Goal: Find specific page/section: Find specific page/section

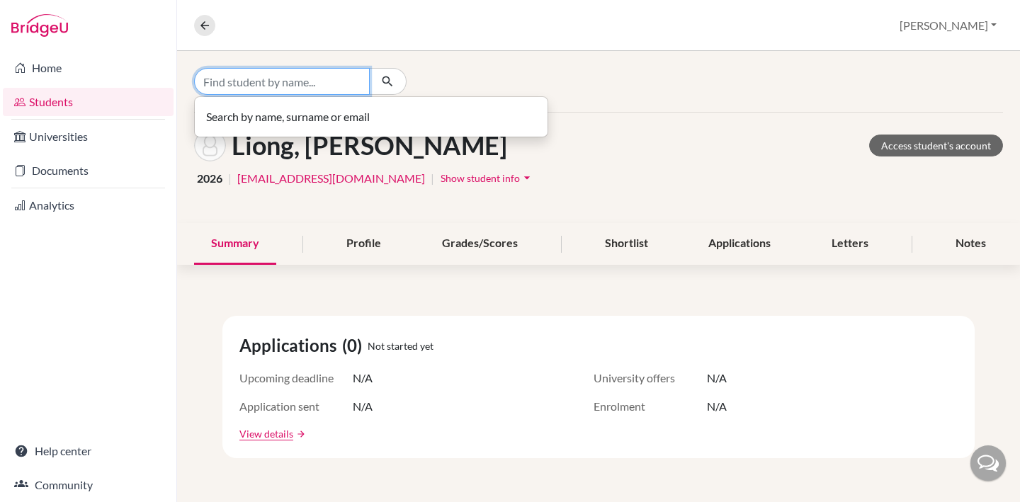
click at [301, 84] on input "Find student by name..." at bounding box center [282, 81] width 176 height 27
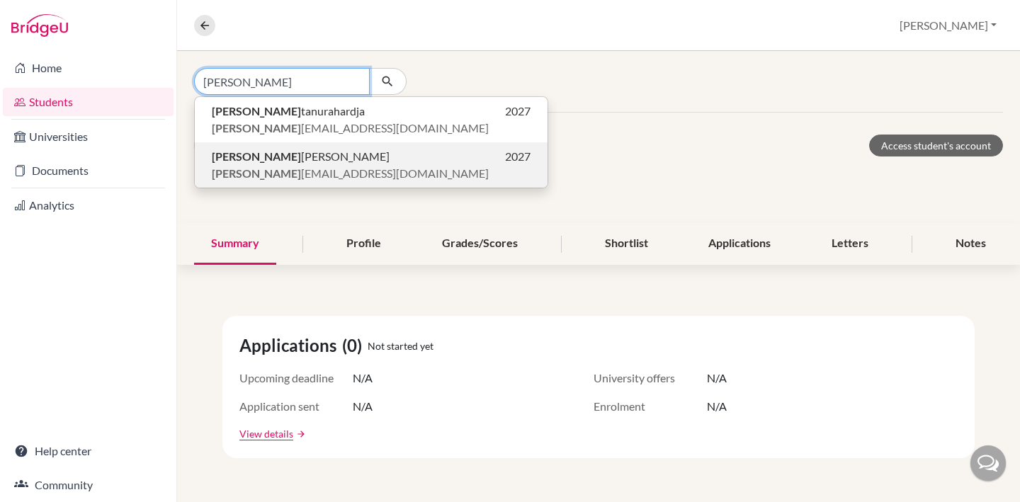
type input "[PERSON_NAME]"
click at [292, 157] on span "[PERSON_NAME]" at bounding box center [301, 156] width 178 height 17
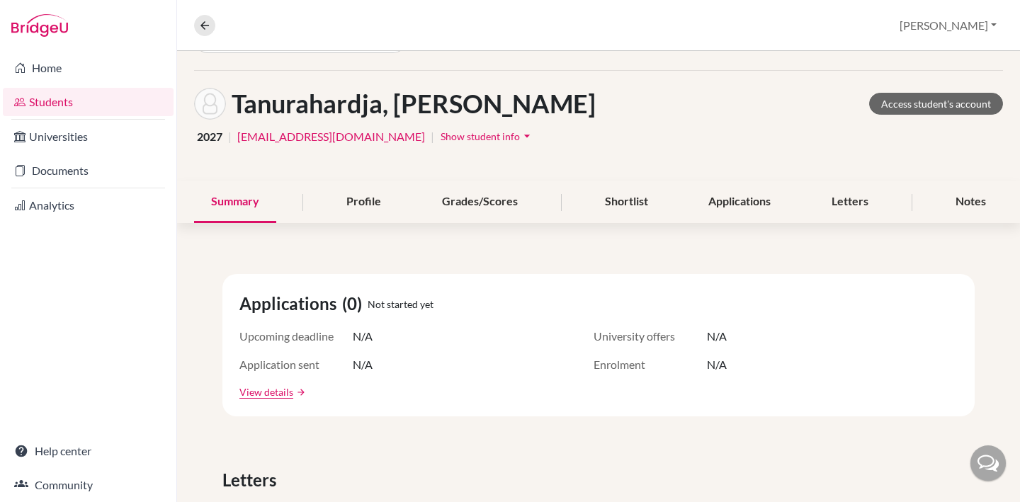
scroll to position [55, 0]
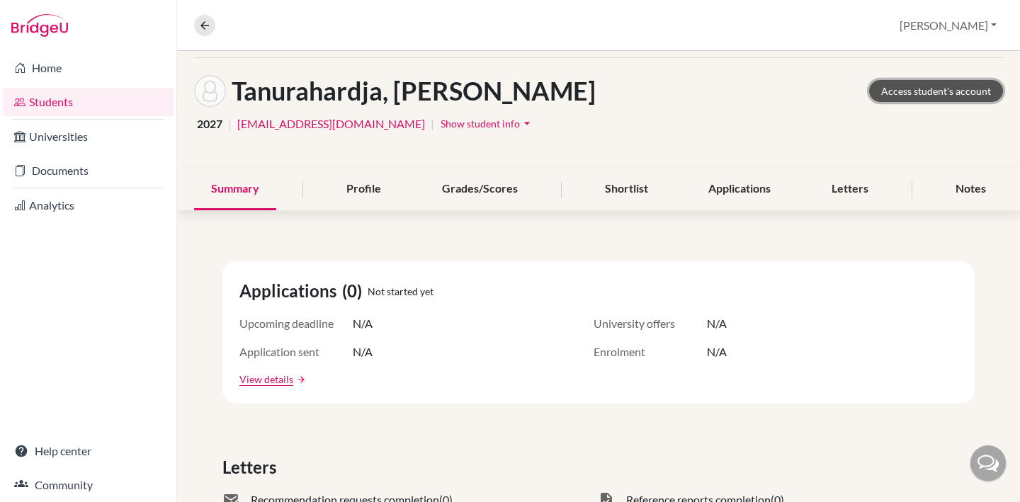
click at [910, 91] on link "Access student's account" at bounding box center [936, 91] width 134 height 22
